Goal: Information Seeking & Learning: Compare options

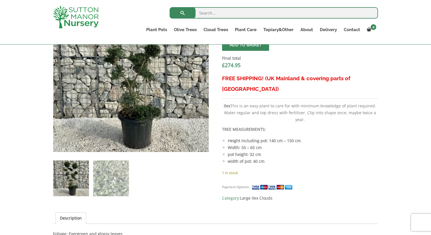
scroll to position [229, 0]
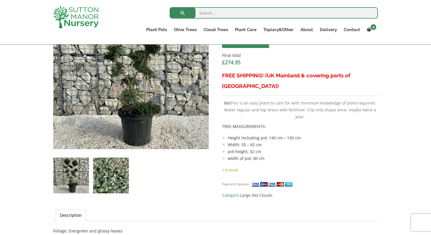
click at [106, 172] on img at bounding box center [111, 175] width 36 height 36
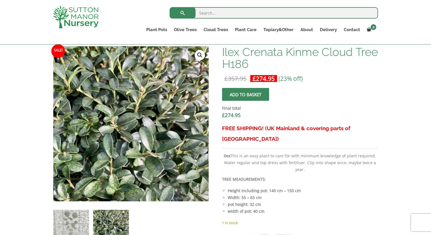
scroll to position [170, 0]
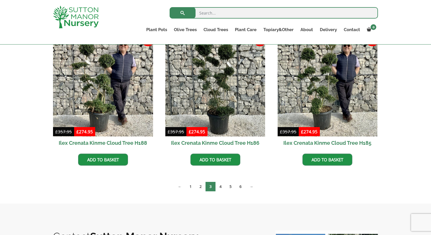
scroll to position [356, 0]
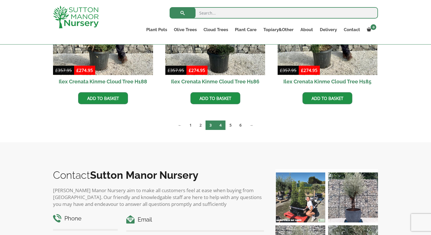
click at [221, 124] on link "4" at bounding box center [221, 124] width 10 height 9
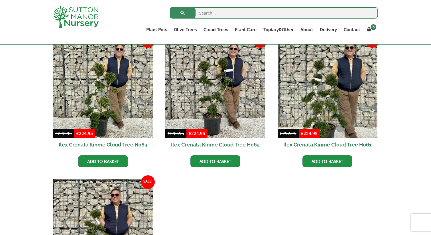
scroll to position [419, 0]
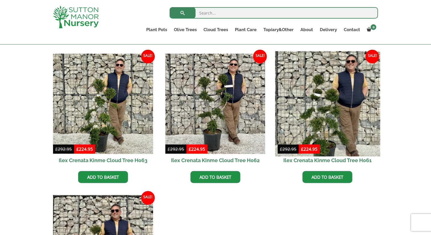
click at [308, 112] on img at bounding box center [327, 103] width 105 height 105
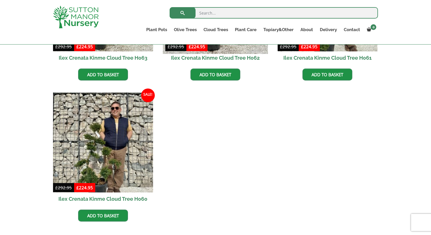
scroll to position [547, 0]
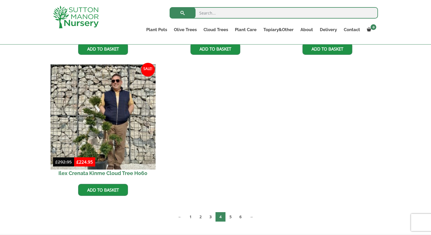
click at [116, 106] on img at bounding box center [102, 116] width 105 height 105
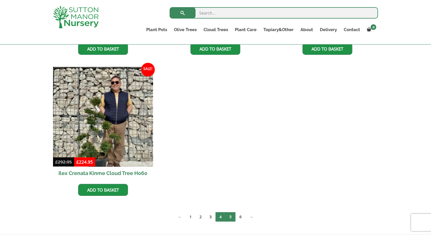
click at [230, 221] on link "5" at bounding box center [231, 216] width 10 height 9
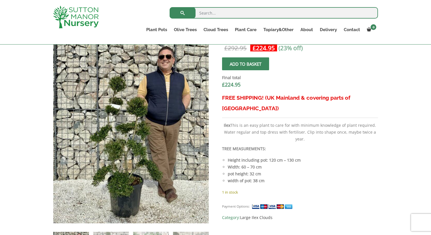
scroll to position [208, 0]
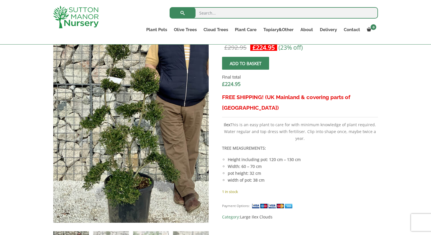
click at [124, 174] on img at bounding box center [137, 98] width 214 height 285
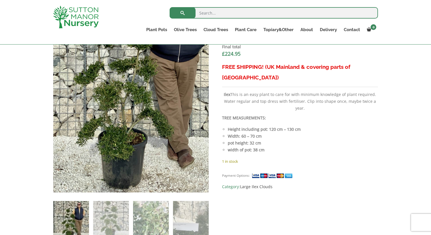
scroll to position [242, 0]
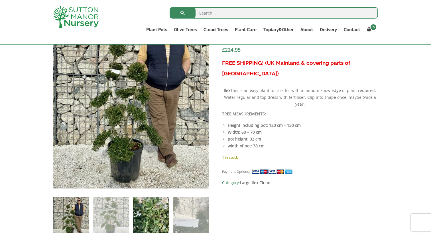
click at [145, 212] on img at bounding box center [151, 215] width 36 height 36
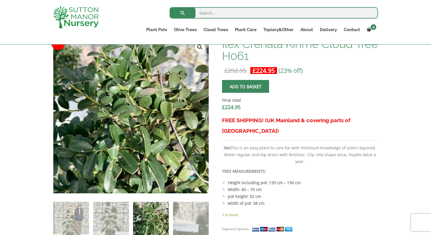
scroll to position [176, 0]
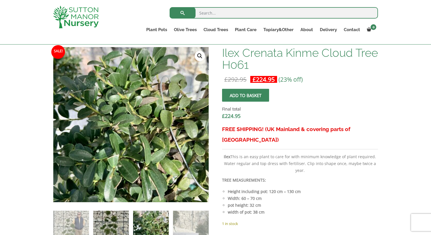
click at [117, 220] on img at bounding box center [111, 228] width 36 height 36
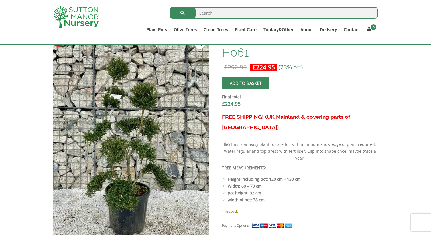
scroll to position [193, 0]
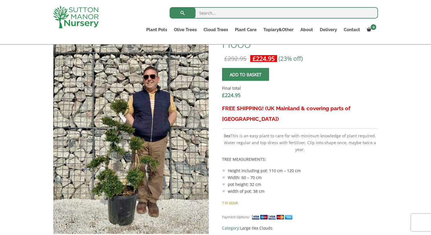
scroll to position [214, 0]
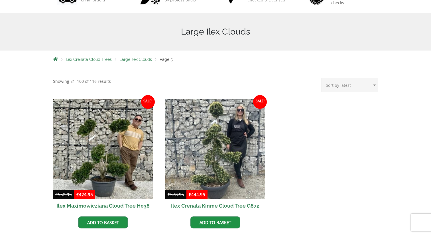
scroll to position [114, 0]
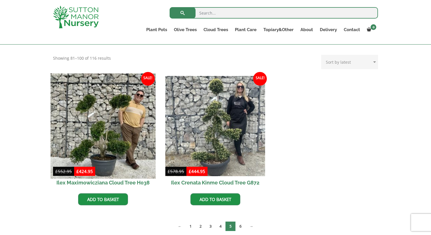
click at [108, 133] on img at bounding box center [102, 125] width 105 height 105
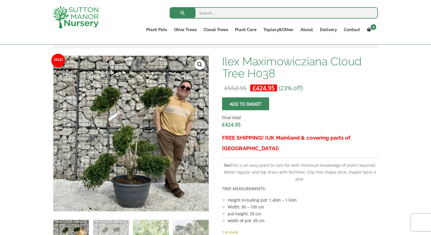
scroll to position [176, 0]
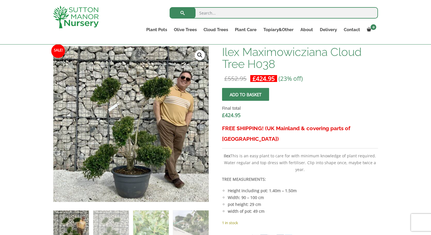
click at [200, 54] on link "🔍" at bounding box center [200, 55] width 10 height 10
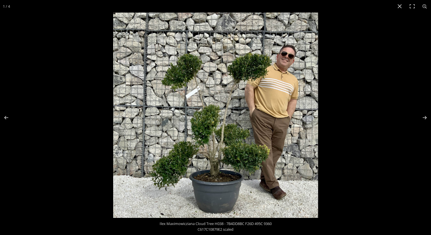
click at [234, 159] on img at bounding box center [215, 115] width 205 height 205
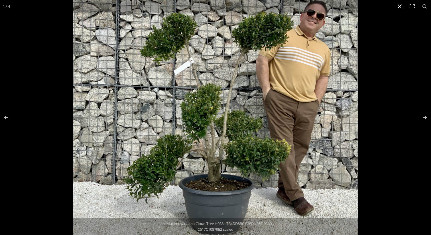
click at [401, 7] on button "Close (Esc)" at bounding box center [399, 6] width 13 height 13
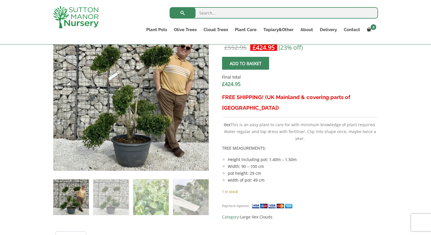
scroll to position [210, 0]
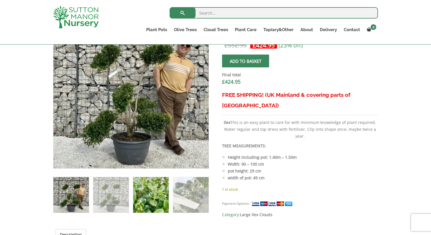
click at [160, 198] on img at bounding box center [151, 195] width 36 height 36
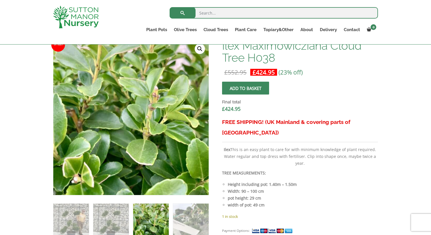
scroll to position [188, 0]
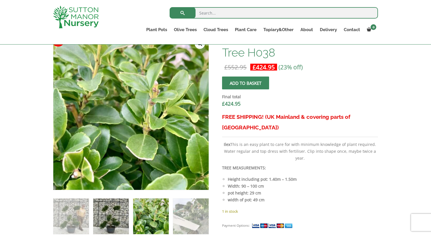
click at [115, 208] on img at bounding box center [111, 216] width 36 height 36
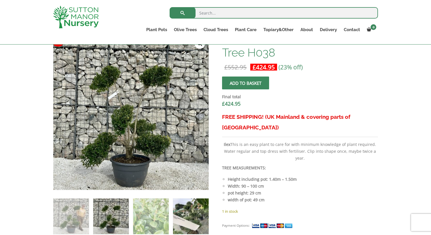
click at [182, 218] on img at bounding box center [191, 216] width 36 height 36
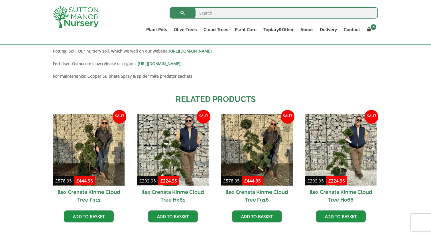
scroll to position [486, 0]
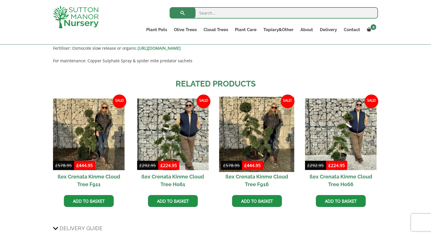
click at [277, 124] on img at bounding box center [256, 133] width 75 height 75
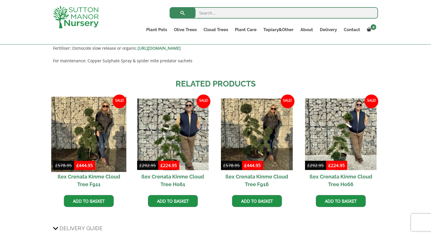
click at [110, 143] on img at bounding box center [88, 133] width 75 height 75
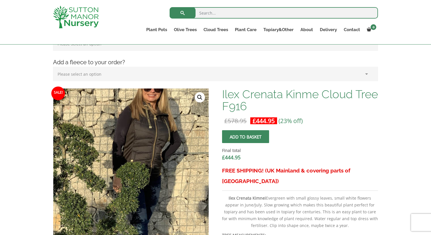
scroll to position [133, 0]
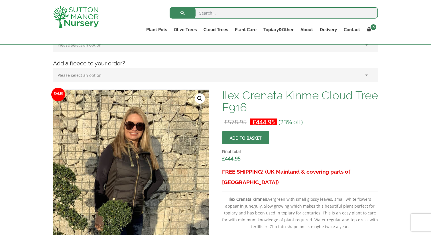
click at [202, 100] on link "🔍" at bounding box center [200, 98] width 10 height 10
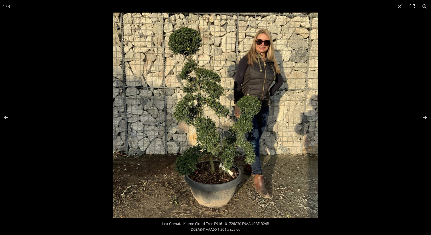
click at [202, 100] on img at bounding box center [215, 115] width 205 height 205
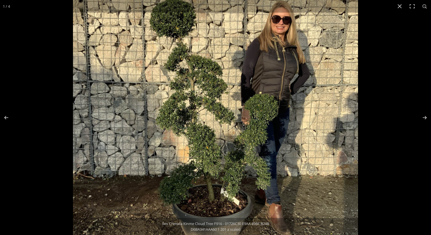
click at [213, 100] on img at bounding box center [215, 120] width 285 height 285
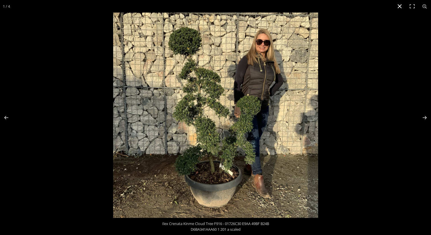
click at [400, 8] on button "Close (Esc)" at bounding box center [399, 6] width 13 height 13
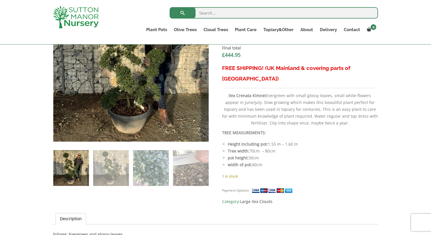
scroll to position [245, 0]
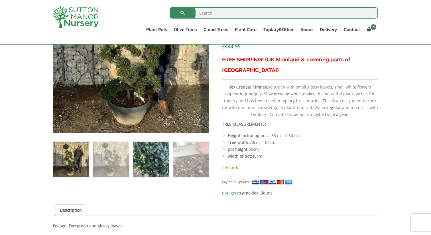
click at [140, 158] on img at bounding box center [151, 159] width 36 height 36
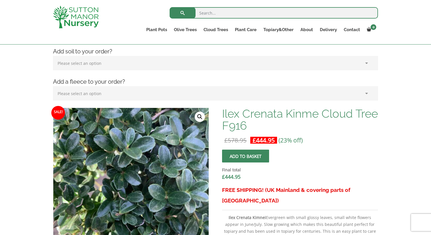
scroll to position [100, 0]
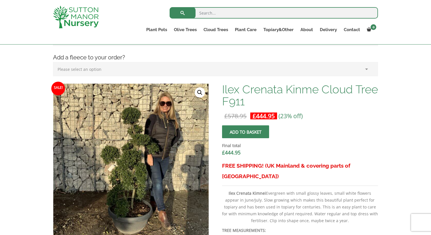
scroll to position [148, 0]
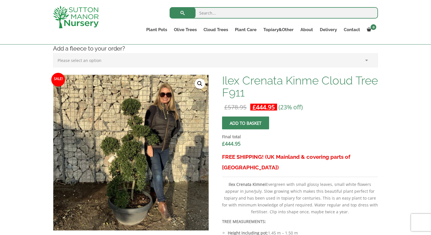
click at [201, 83] on link "🔍" at bounding box center [200, 83] width 10 height 10
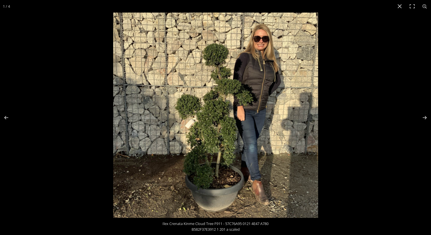
click at [205, 121] on img at bounding box center [215, 115] width 205 height 205
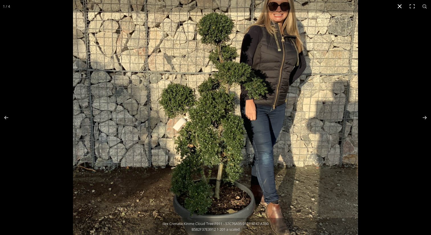
click at [399, 9] on button "Close (Esc)" at bounding box center [399, 6] width 13 height 13
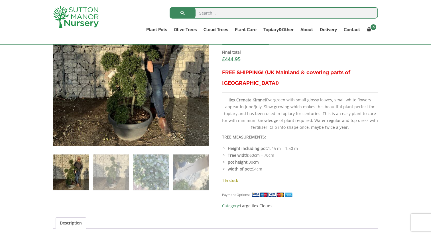
scroll to position [230, 0]
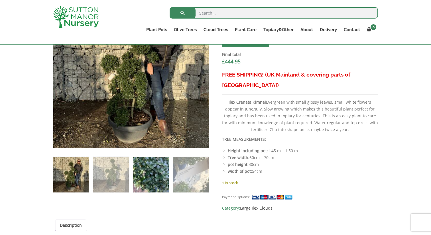
click at [152, 183] on img at bounding box center [151, 175] width 36 height 36
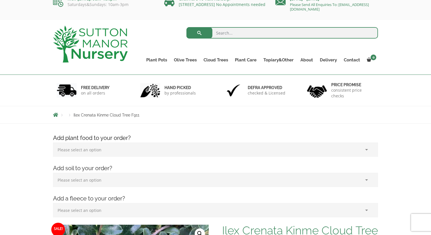
scroll to position [0, 0]
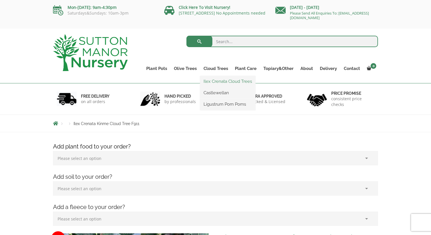
click at [217, 79] on link "Ilex Crenata Cloud Trees" at bounding box center [227, 81] width 55 height 9
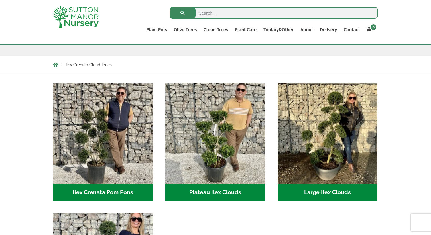
scroll to position [96, 0]
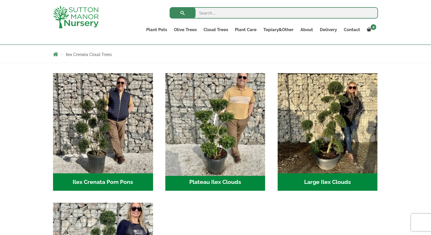
click at [241, 122] on img "Visit product category Plateau Ilex Clouds" at bounding box center [215, 122] width 105 height 105
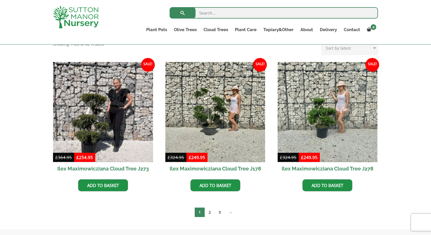
scroll to position [129, 0]
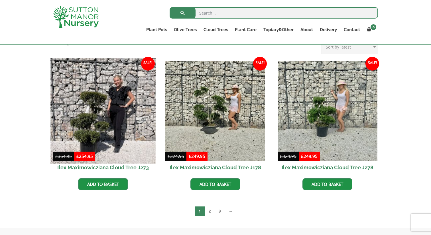
click at [116, 123] on img at bounding box center [102, 110] width 105 height 105
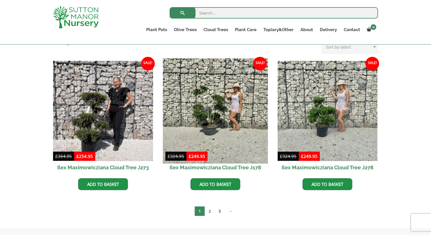
click at [233, 107] on img at bounding box center [215, 110] width 105 height 105
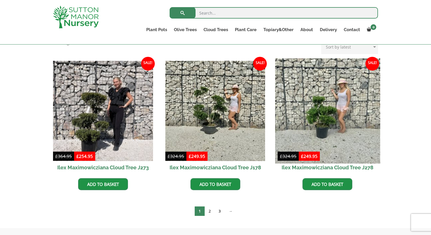
click at [346, 102] on img at bounding box center [327, 110] width 105 height 105
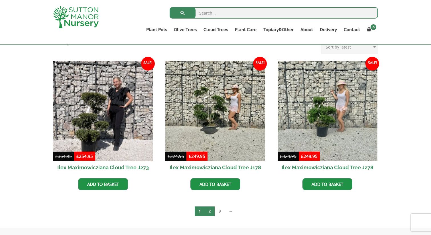
click at [211, 208] on link "2" at bounding box center [210, 210] width 10 height 9
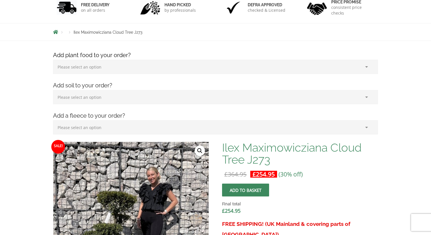
scroll to position [141, 0]
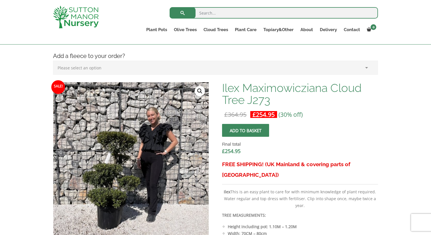
click at [198, 92] on link "🔍" at bounding box center [200, 91] width 10 height 10
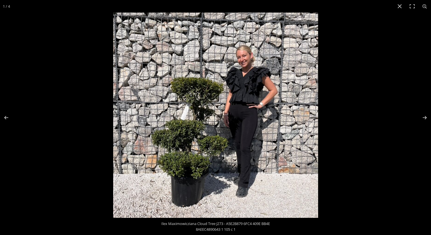
click at [190, 86] on img at bounding box center [215, 115] width 205 height 205
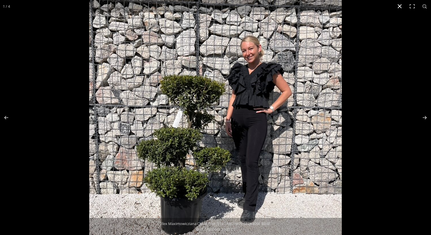
click at [398, 3] on button "Close (Esc)" at bounding box center [399, 6] width 13 height 13
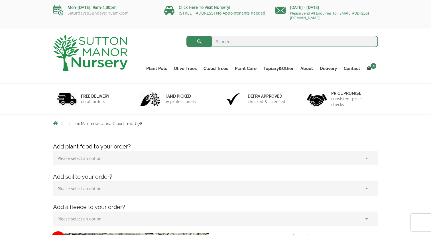
click at [233, 107] on div "Defra approved checked & Licensed" at bounding box center [258, 98] width 84 height 31
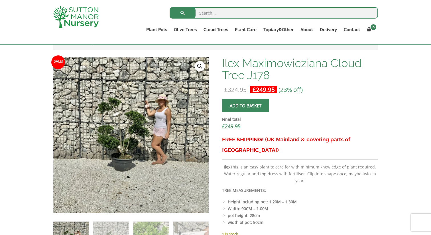
scroll to position [177, 0]
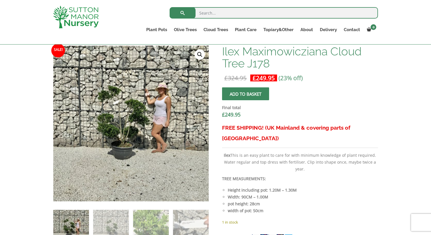
click at [199, 55] on link "🔍" at bounding box center [200, 54] width 10 height 10
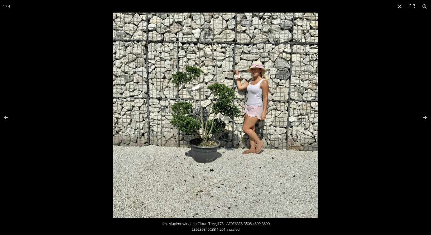
click at [182, 114] on img at bounding box center [215, 115] width 205 height 205
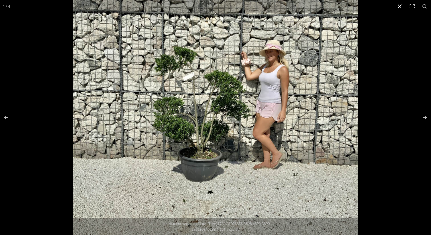
click at [401, 6] on button "Close (Esc)" at bounding box center [399, 6] width 13 height 13
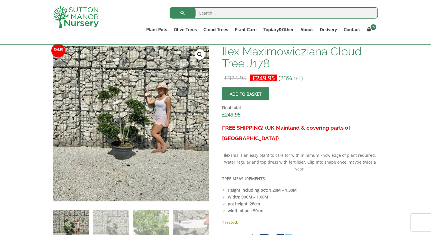
scroll to position [224, 0]
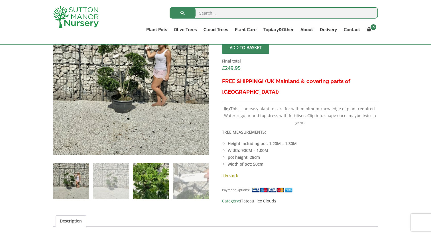
click at [140, 188] on img at bounding box center [151, 181] width 36 height 36
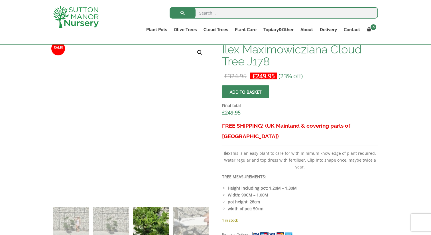
scroll to position [156, 0]
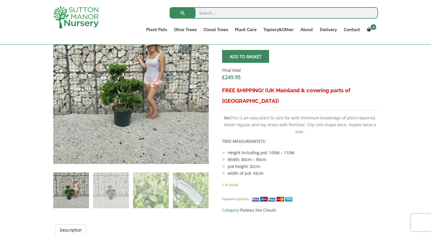
scroll to position [214, 0]
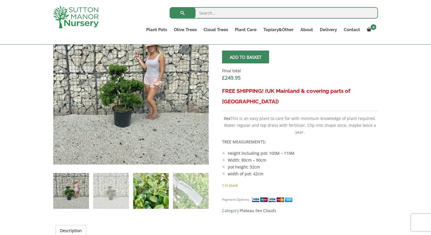
click at [146, 186] on img at bounding box center [151, 191] width 36 height 36
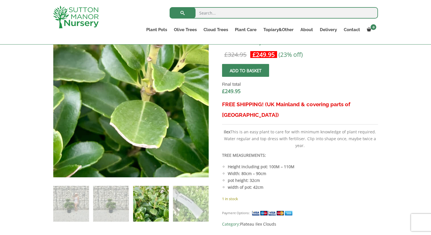
scroll to position [201, 0]
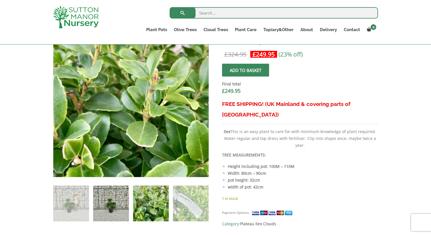
click at [104, 202] on img at bounding box center [111, 203] width 36 height 36
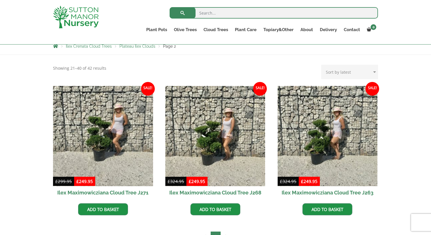
scroll to position [130, 0]
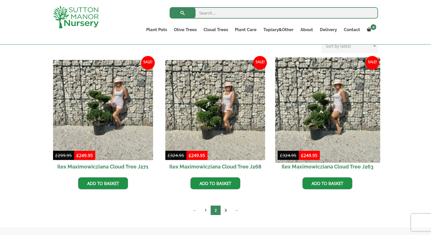
click at [331, 124] on img at bounding box center [327, 109] width 105 height 105
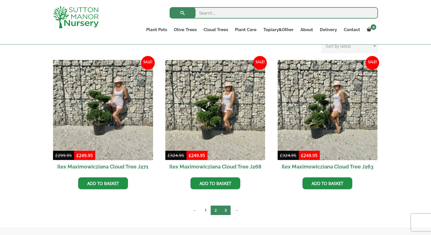
click at [226, 208] on link "3" at bounding box center [226, 209] width 10 height 9
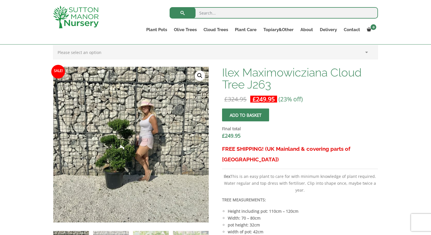
scroll to position [202, 0]
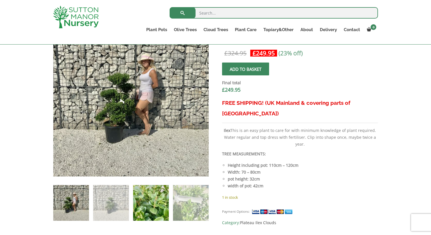
click at [141, 195] on img at bounding box center [151, 203] width 36 height 36
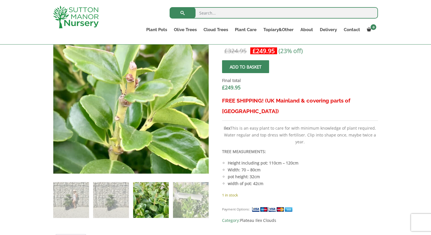
scroll to position [208, 0]
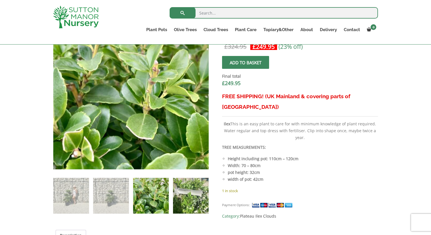
click at [188, 191] on img at bounding box center [191, 196] width 36 height 36
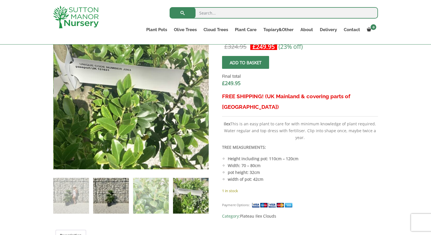
scroll to position [202, 0]
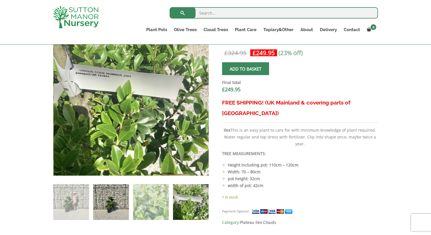
click at [113, 196] on img at bounding box center [111, 202] width 36 height 36
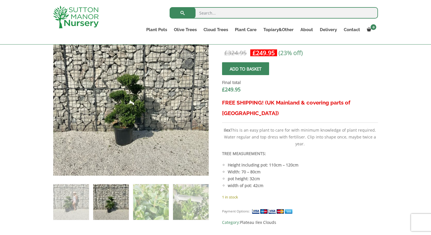
click at [90, 197] on ol at bounding box center [131, 198] width 156 height 44
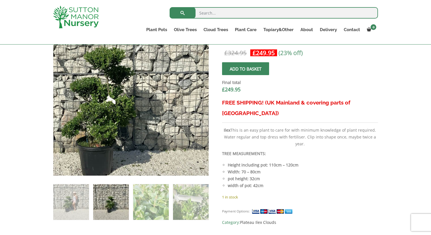
click at [160, 100] on img at bounding box center [109, 91] width 285 height 285
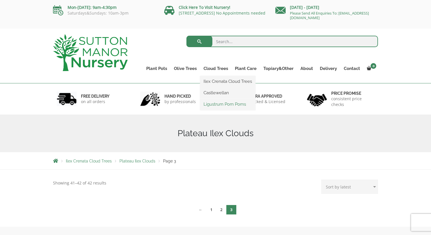
click at [225, 105] on link "Ligustrum Pom Poms" at bounding box center [227, 104] width 55 height 9
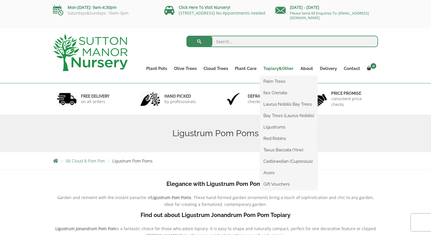
click at [271, 68] on link "Topiary&Other" at bounding box center [278, 68] width 37 height 8
click at [275, 106] on link "Laurus Nobilis Bay Trees" at bounding box center [289, 104] width 58 height 9
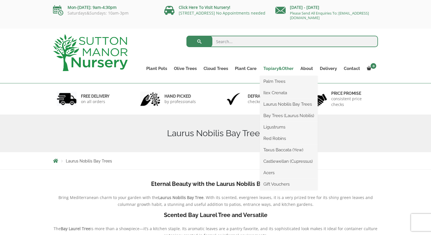
click at [279, 69] on link "Topiary&Other" at bounding box center [278, 68] width 37 height 8
click at [278, 151] on link "Taxus Baccata (Yew)" at bounding box center [289, 149] width 58 height 9
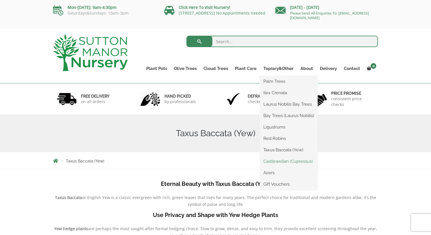
click at [280, 161] on link "Castlewellan (Cupressus)" at bounding box center [289, 161] width 58 height 9
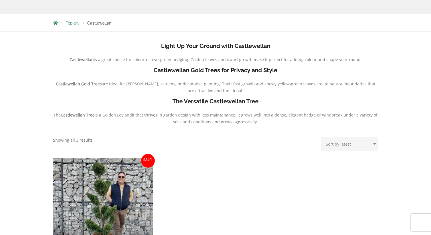
scroll to position [189, 0]
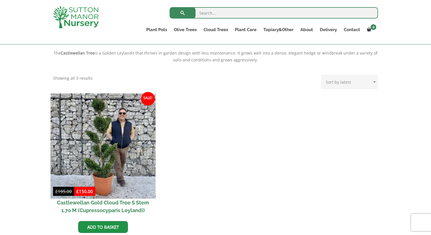
click at [141, 126] on img at bounding box center [102, 145] width 105 height 105
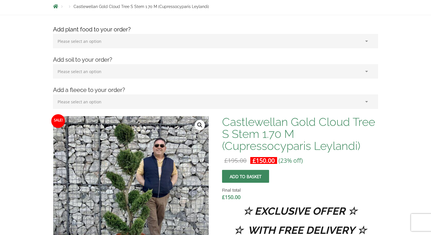
scroll to position [171, 0]
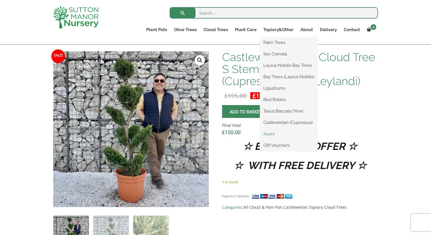
click at [274, 133] on link "Acers" at bounding box center [289, 133] width 58 height 9
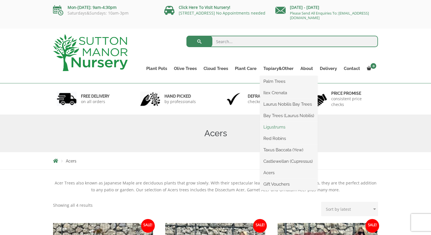
click at [278, 129] on link "Ligustrums" at bounding box center [289, 127] width 58 height 9
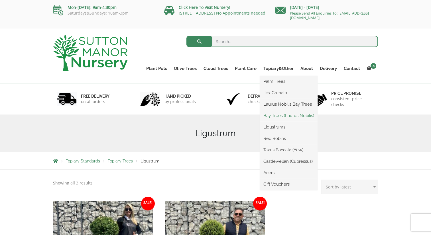
click at [280, 117] on link "Bay Trees (Laurus Nobilis)" at bounding box center [289, 115] width 58 height 9
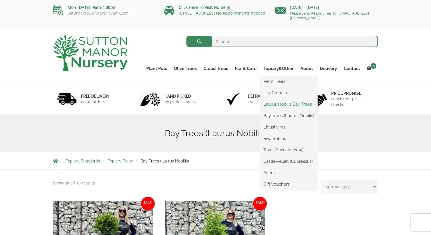
click at [280, 101] on link "Laurus Nobilis Bay Trees" at bounding box center [289, 104] width 58 height 9
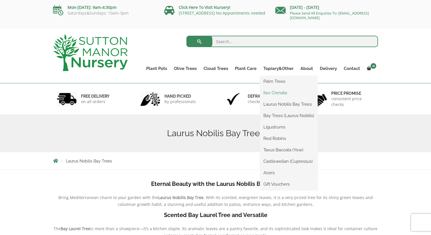
click at [277, 92] on link "Ilex Crenata" at bounding box center [289, 92] width 58 height 9
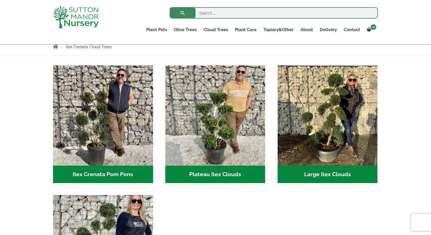
scroll to position [129, 0]
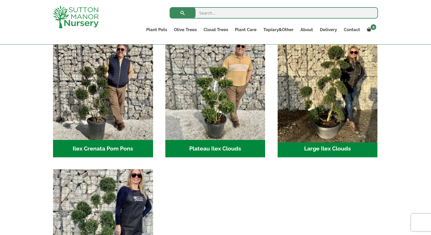
click at [292, 97] on img "Visit product category Large Ilex Clouds" at bounding box center [327, 89] width 105 height 105
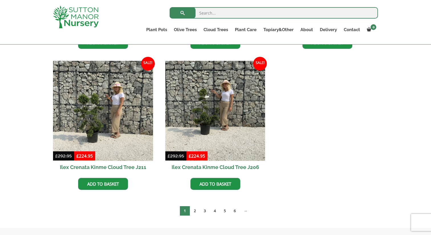
scroll to position [271, 0]
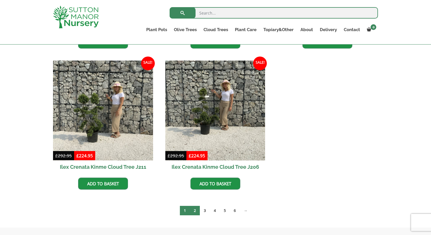
click at [196, 211] on link "2" at bounding box center [195, 210] width 10 height 9
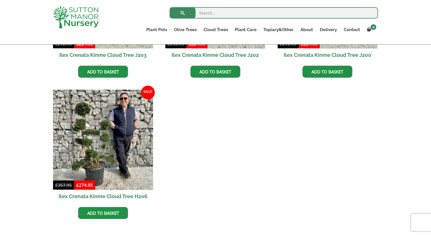
scroll to position [423, 0]
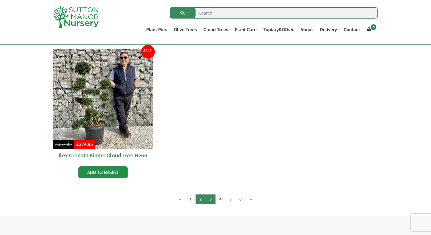
click at [214, 198] on link "3" at bounding box center [211, 198] width 10 height 9
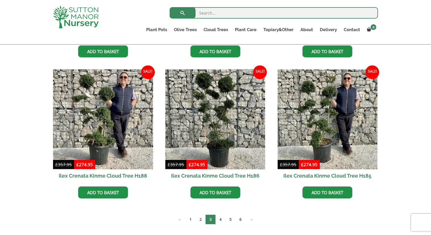
scroll to position [263, 0]
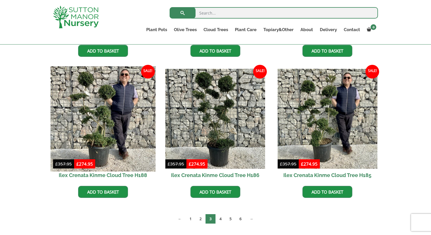
click at [121, 85] on img at bounding box center [102, 118] width 105 height 105
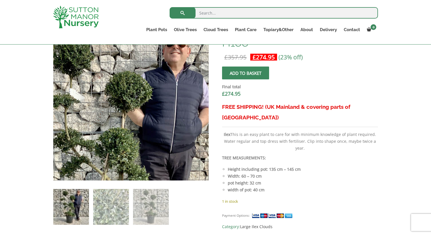
scroll to position [224, 0]
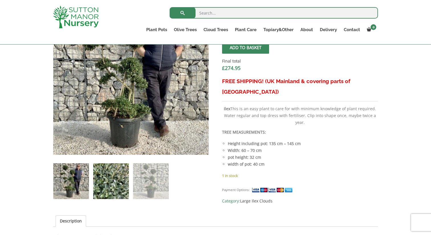
click at [117, 182] on img at bounding box center [111, 181] width 36 height 36
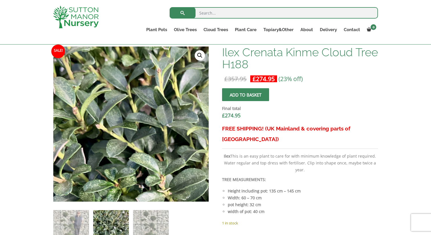
scroll to position [0, 0]
